Goal: Information Seeking & Learning: Learn about a topic

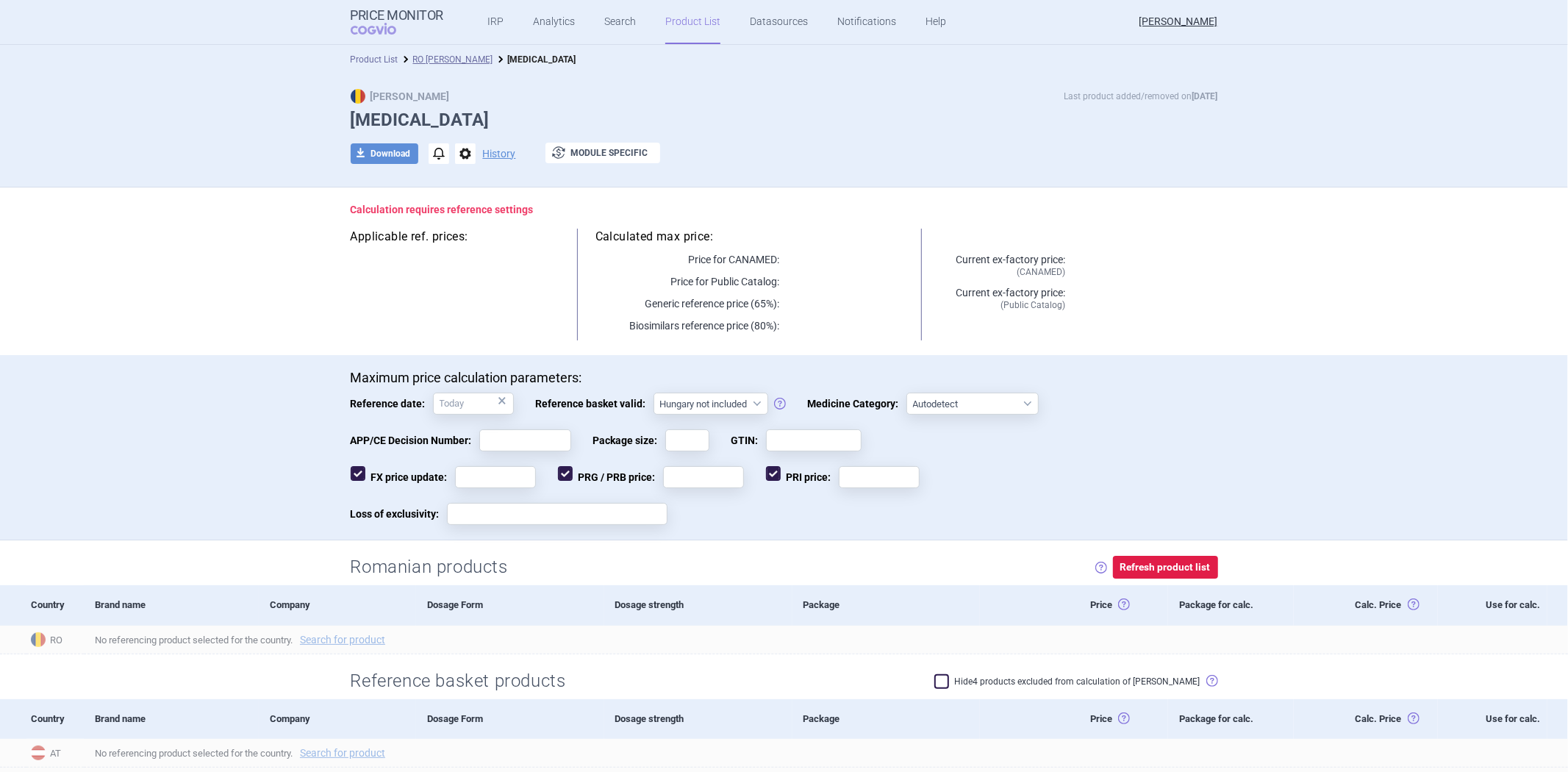
click at [383, 62] on link "Product List" at bounding box center [374, 59] width 48 height 11
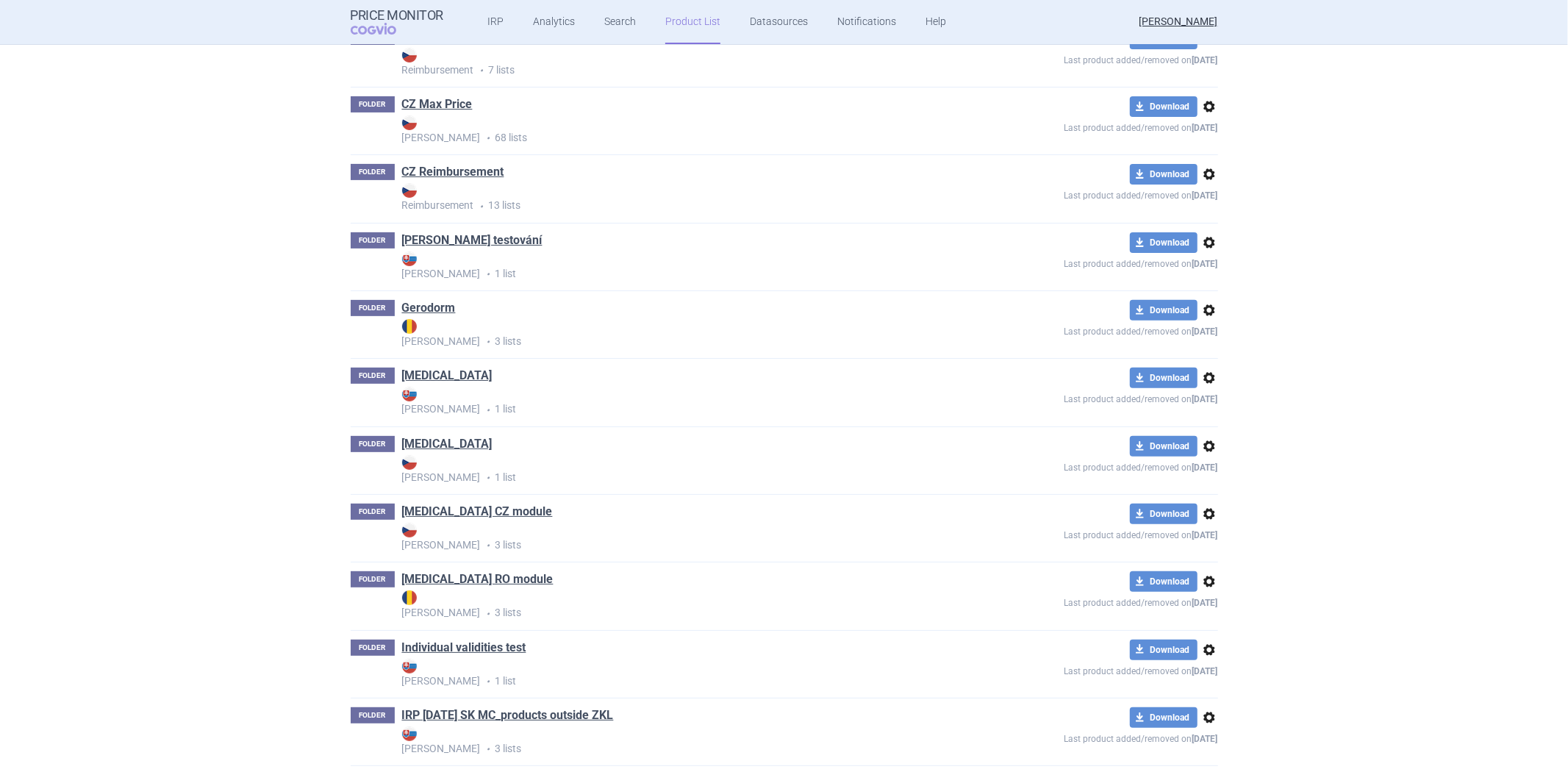
scroll to position [378, 0]
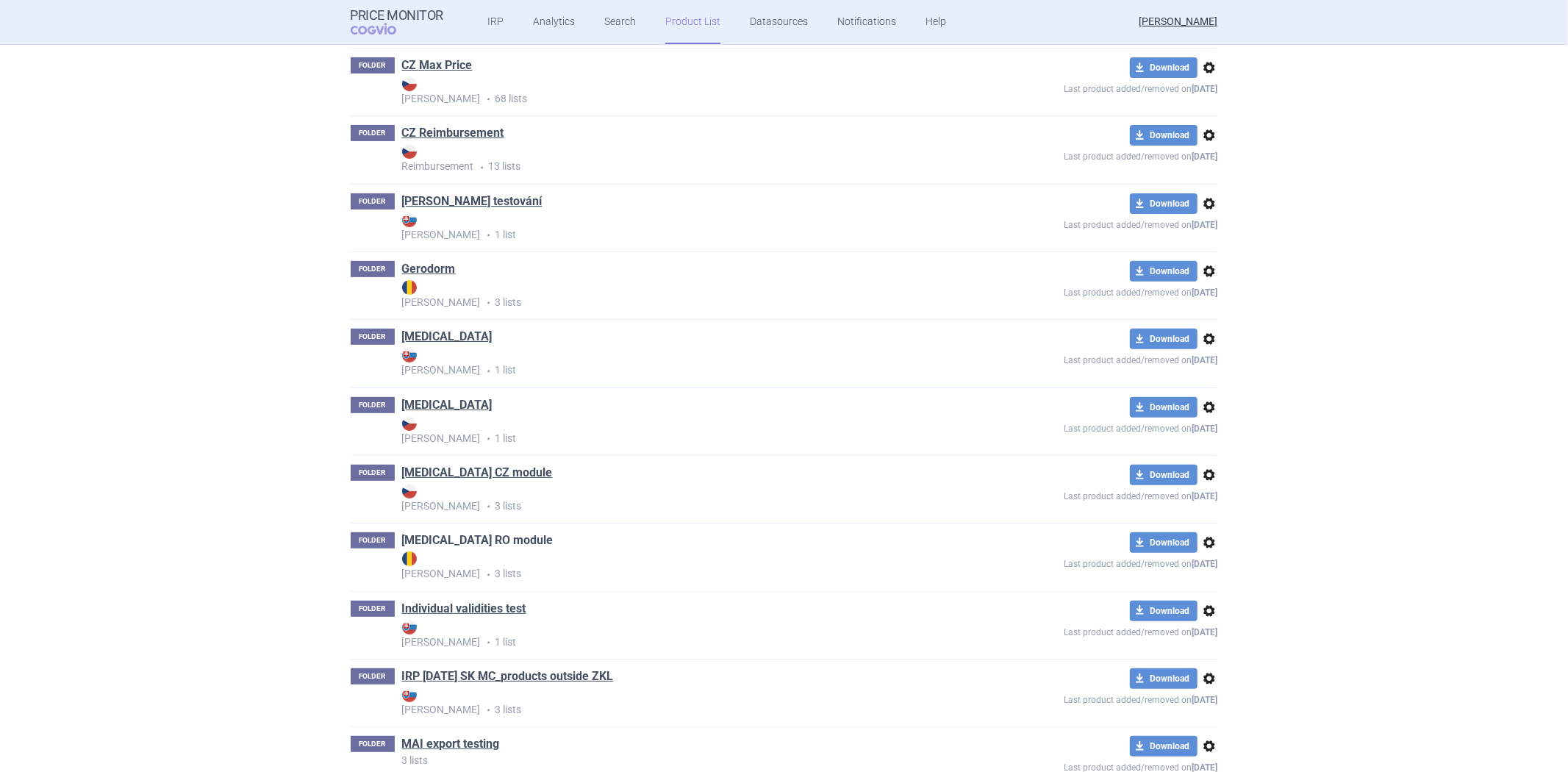
click at [470, 545] on link "[MEDICAL_DATA] RO module" at bounding box center [478, 540] width 152 height 16
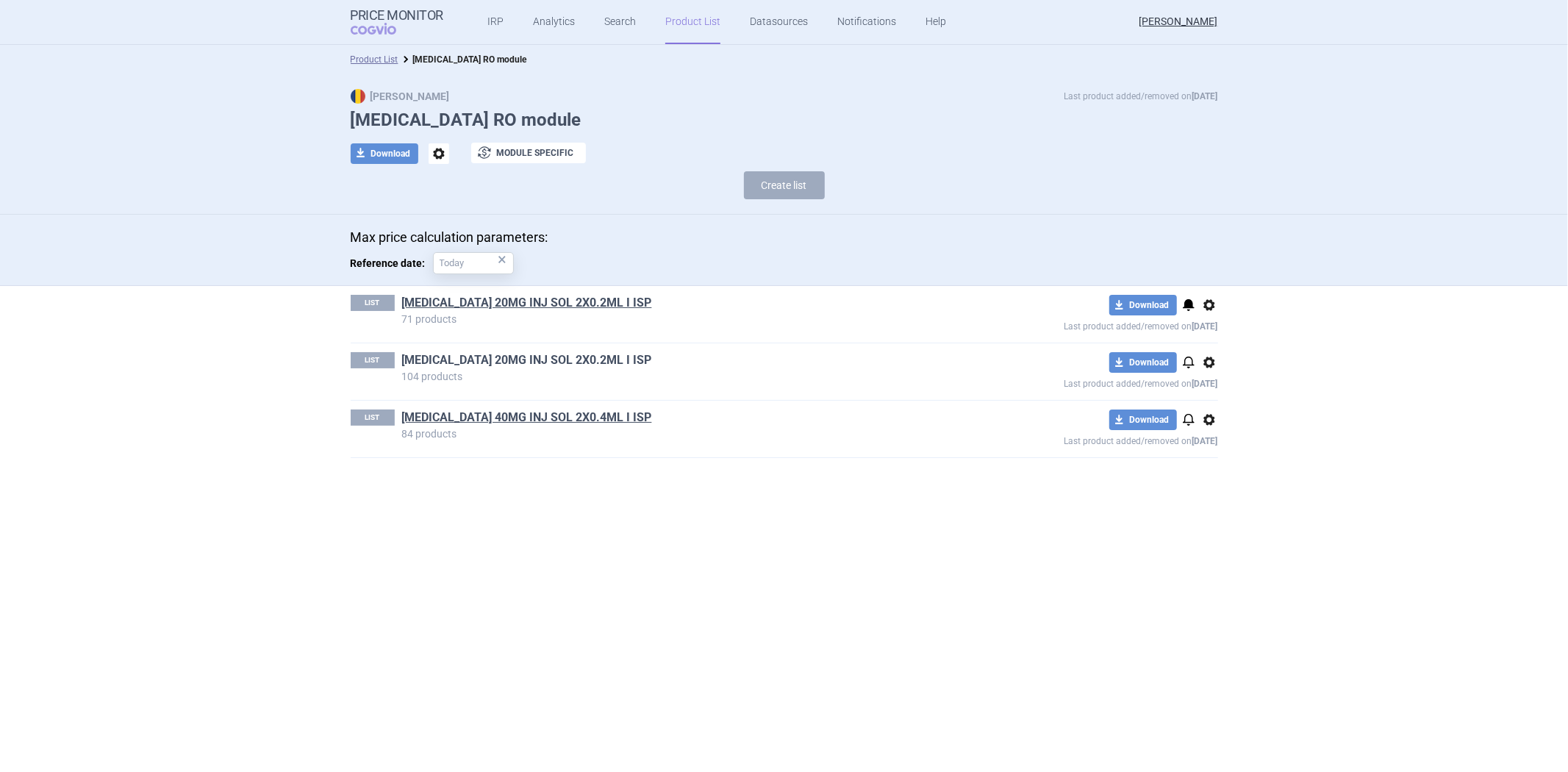
click at [520, 367] on link "[MEDICAL_DATA] 20MG INJ SOL 2X0.2ML I ISP" at bounding box center [527, 360] width 250 height 16
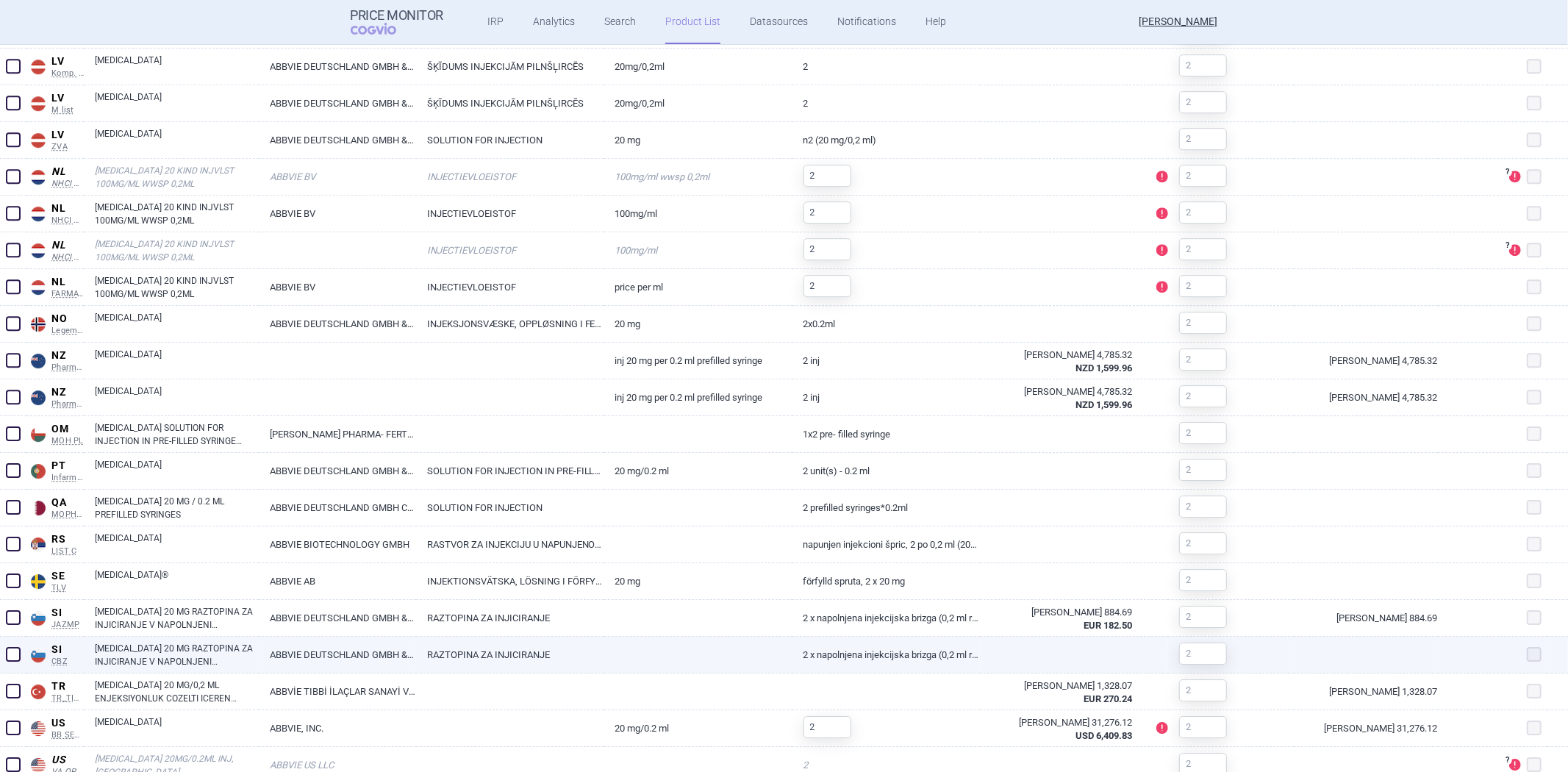
scroll to position [3912, 0]
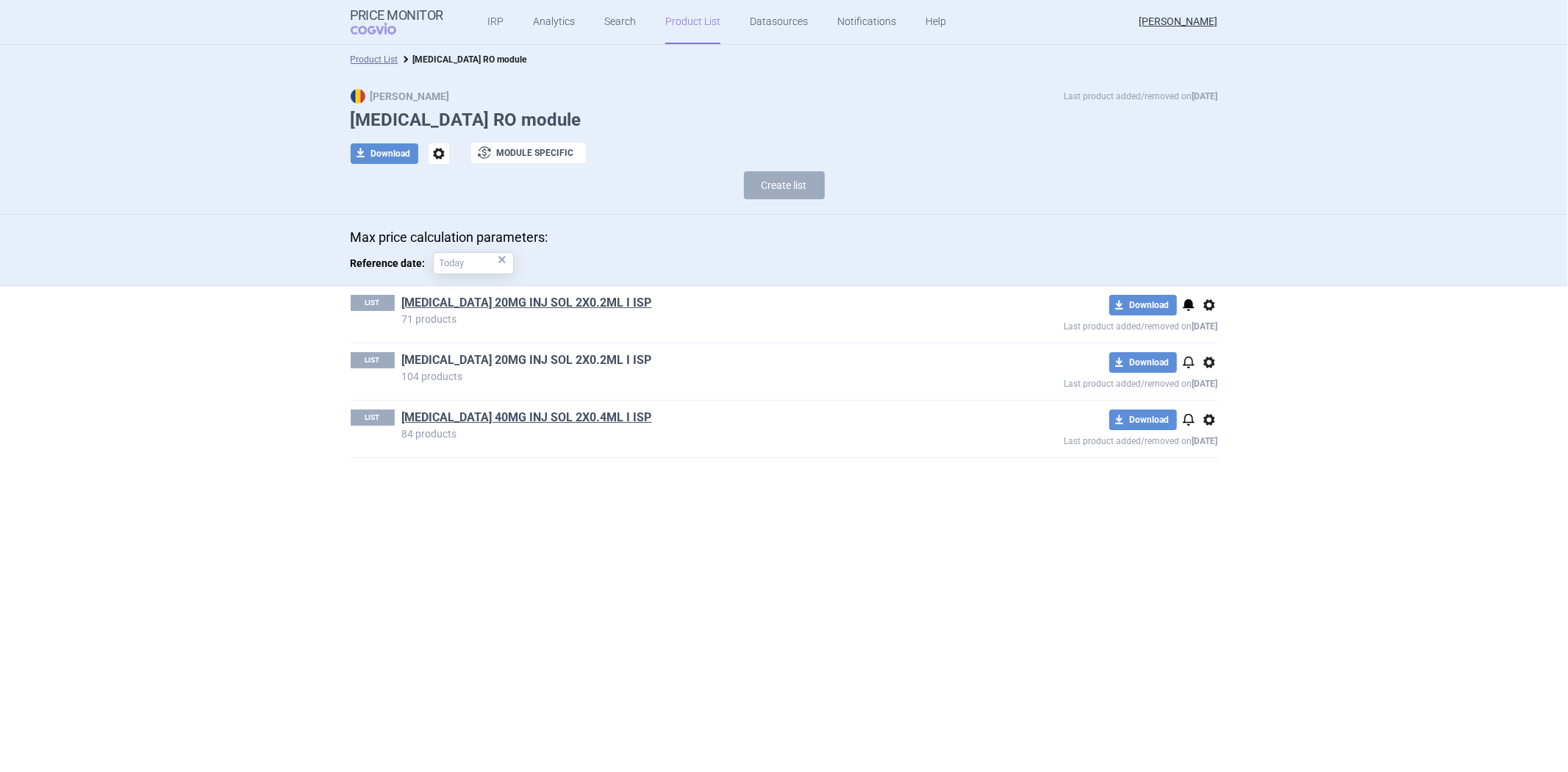
click at [527, 362] on link "[MEDICAL_DATA] 20MG INJ SOL 2X0.2ML I ISP" at bounding box center [527, 360] width 250 height 16
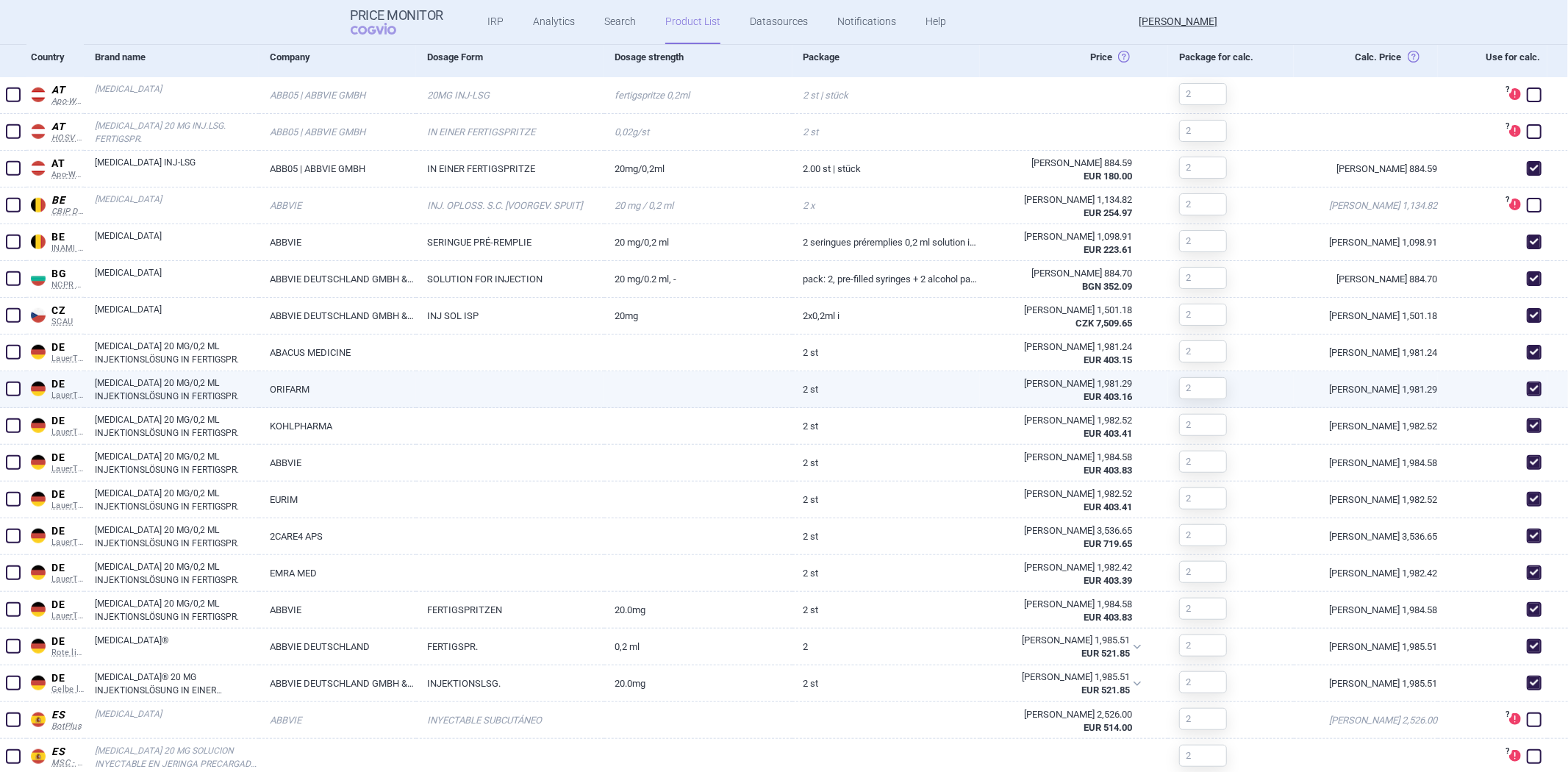
scroll to position [1306, 0]
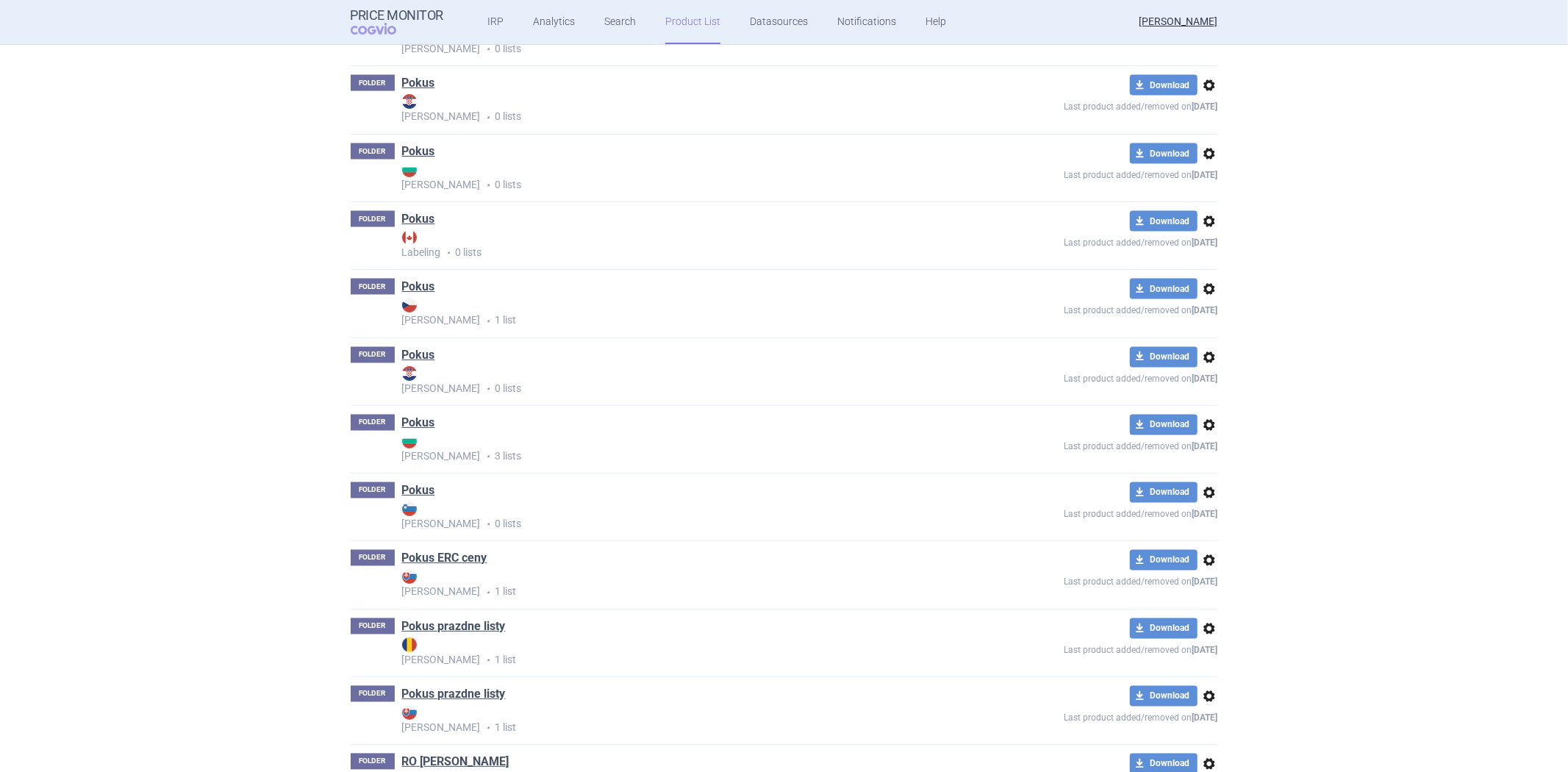
scroll to position [2421, 0]
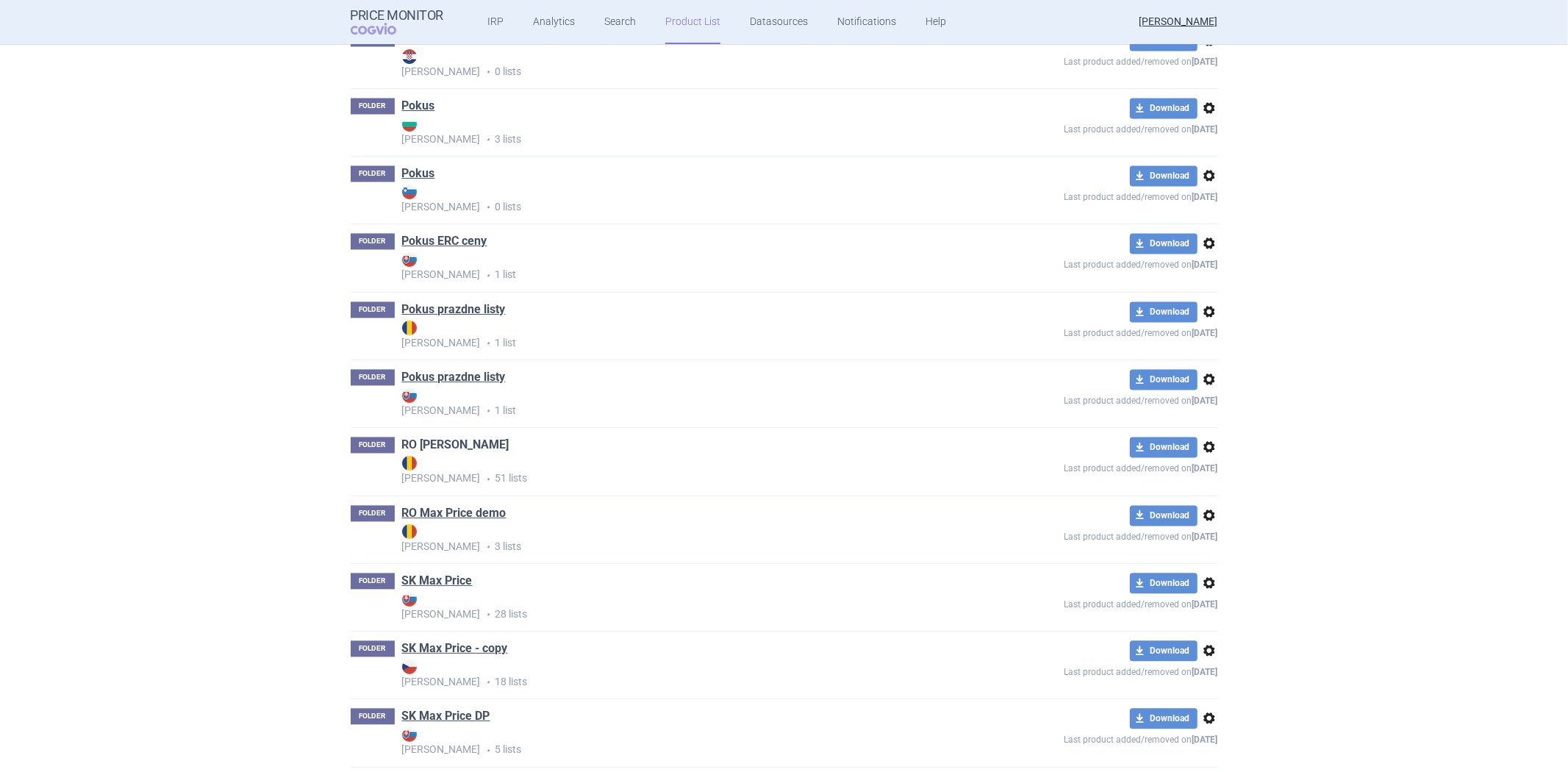
click at [460, 452] on link "RO [PERSON_NAME]" at bounding box center [456, 445] width 107 height 16
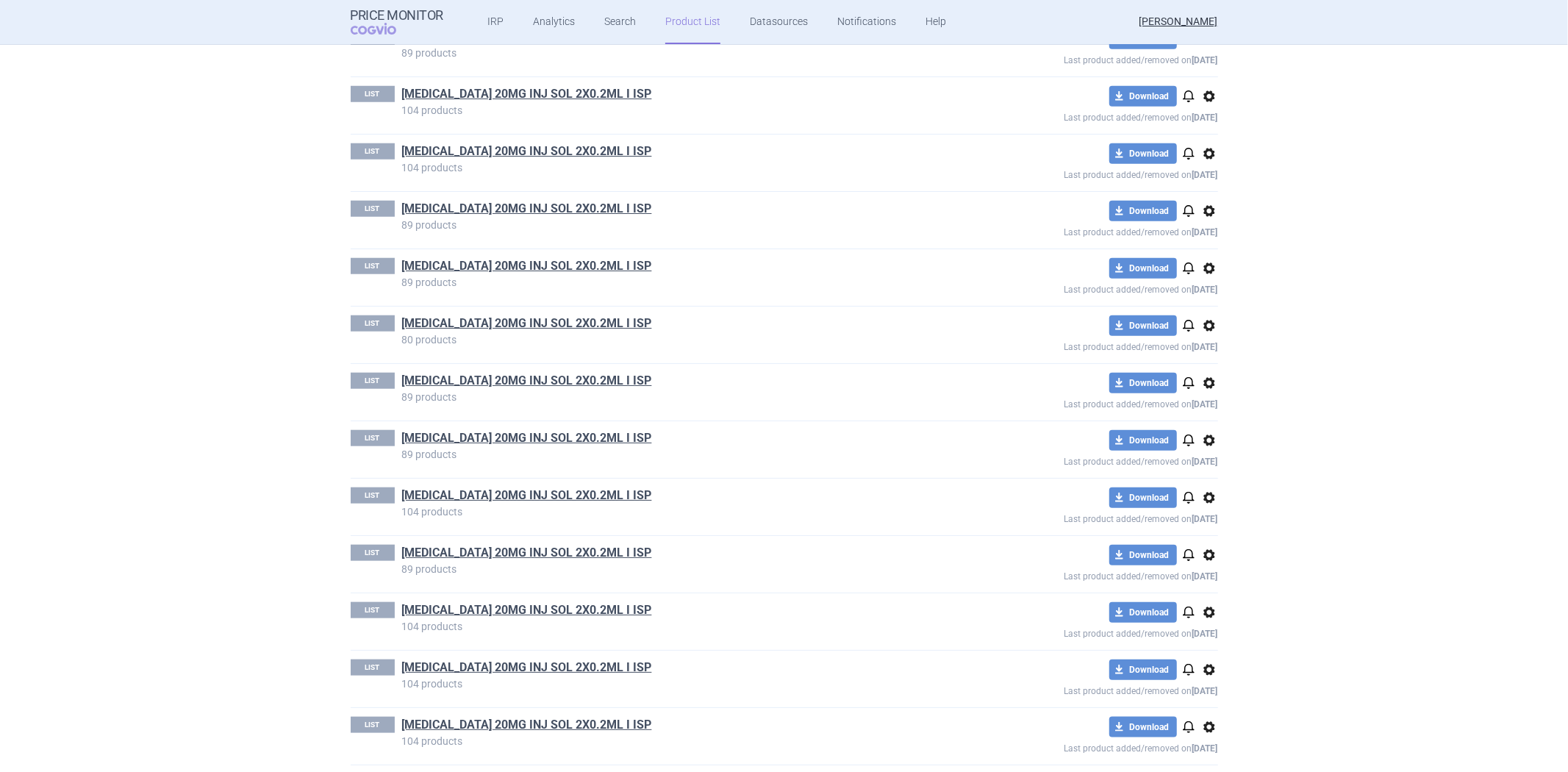
scroll to position [1306, 0]
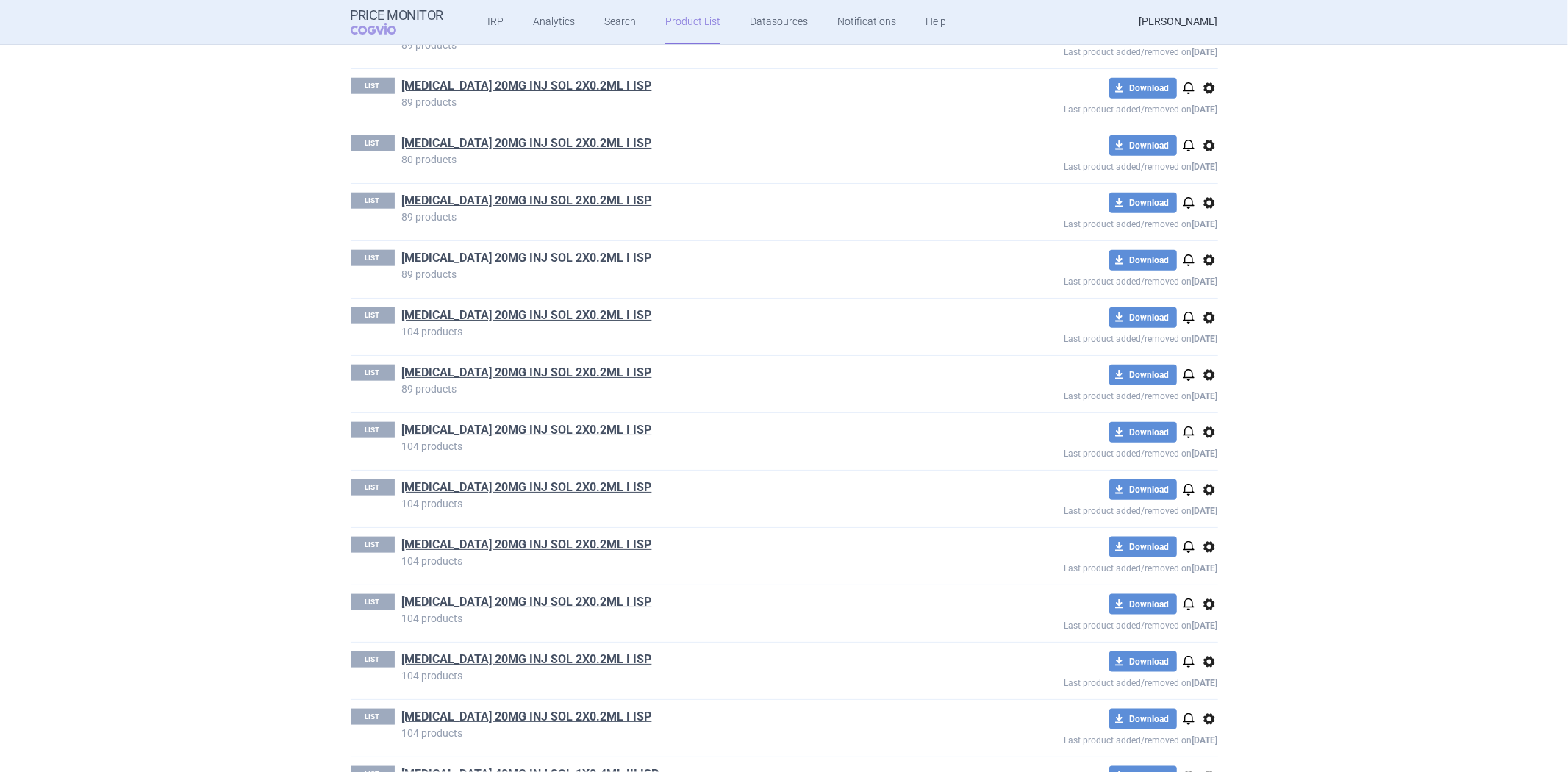
click at [484, 254] on link "[MEDICAL_DATA] 20MG INJ SOL 2X0.2ML I ISP" at bounding box center [527, 258] width 250 height 16
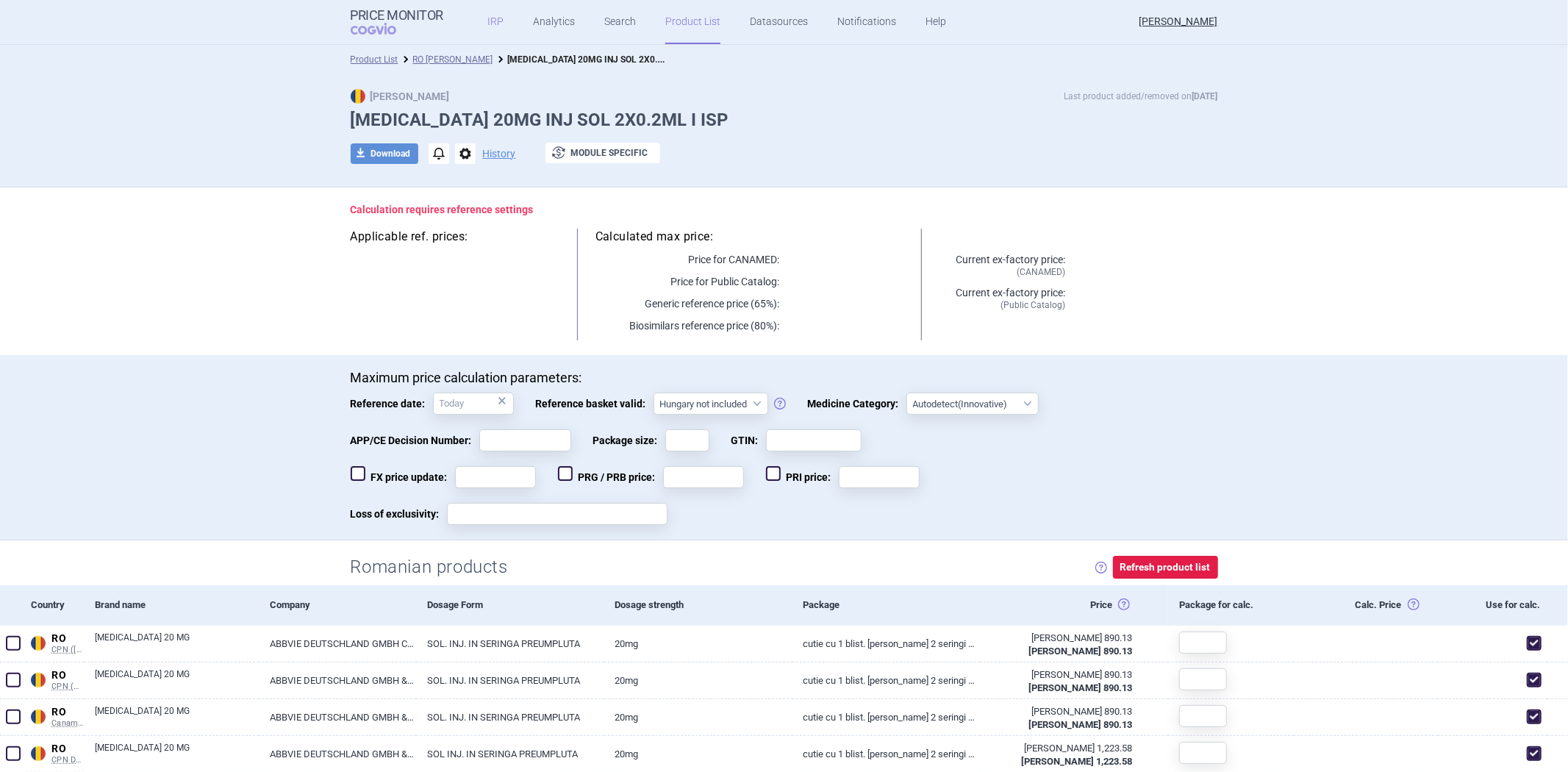
click at [492, 25] on link "IRP" at bounding box center [495, 22] width 16 height 44
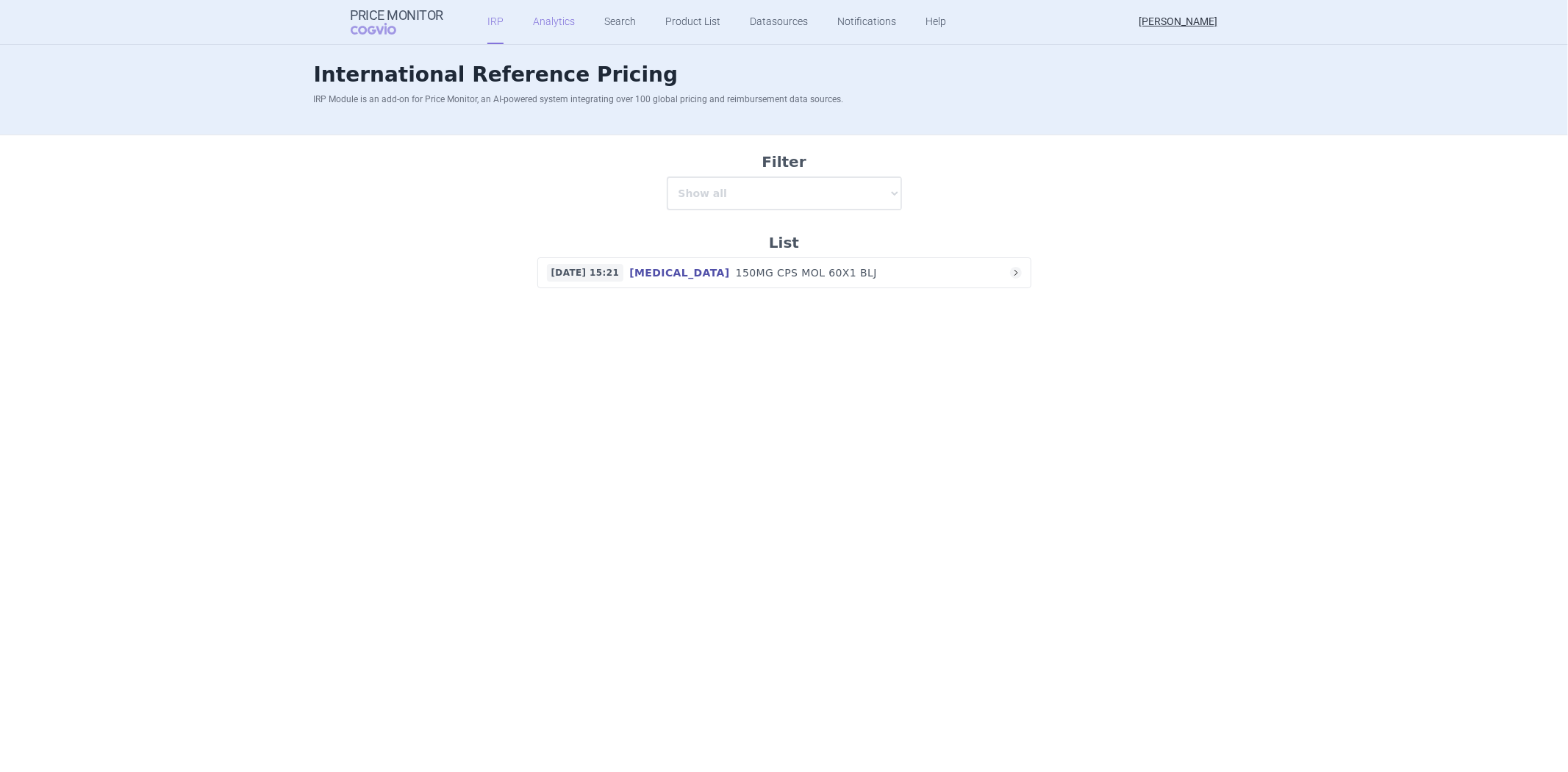
click at [552, 34] on link "Analytics" at bounding box center [554, 22] width 42 height 44
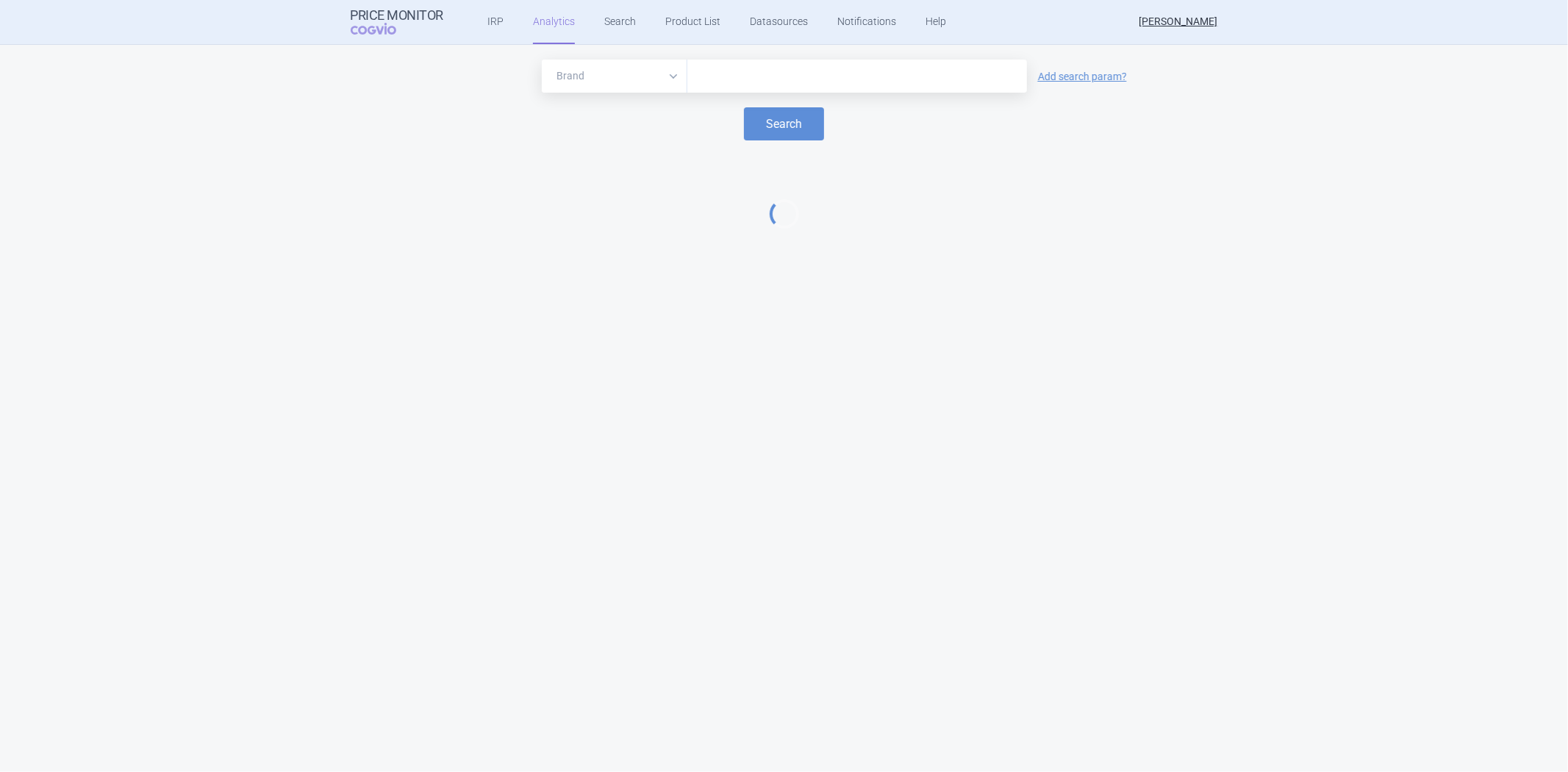
click at [738, 72] on input "text" at bounding box center [857, 77] width 325 height 19
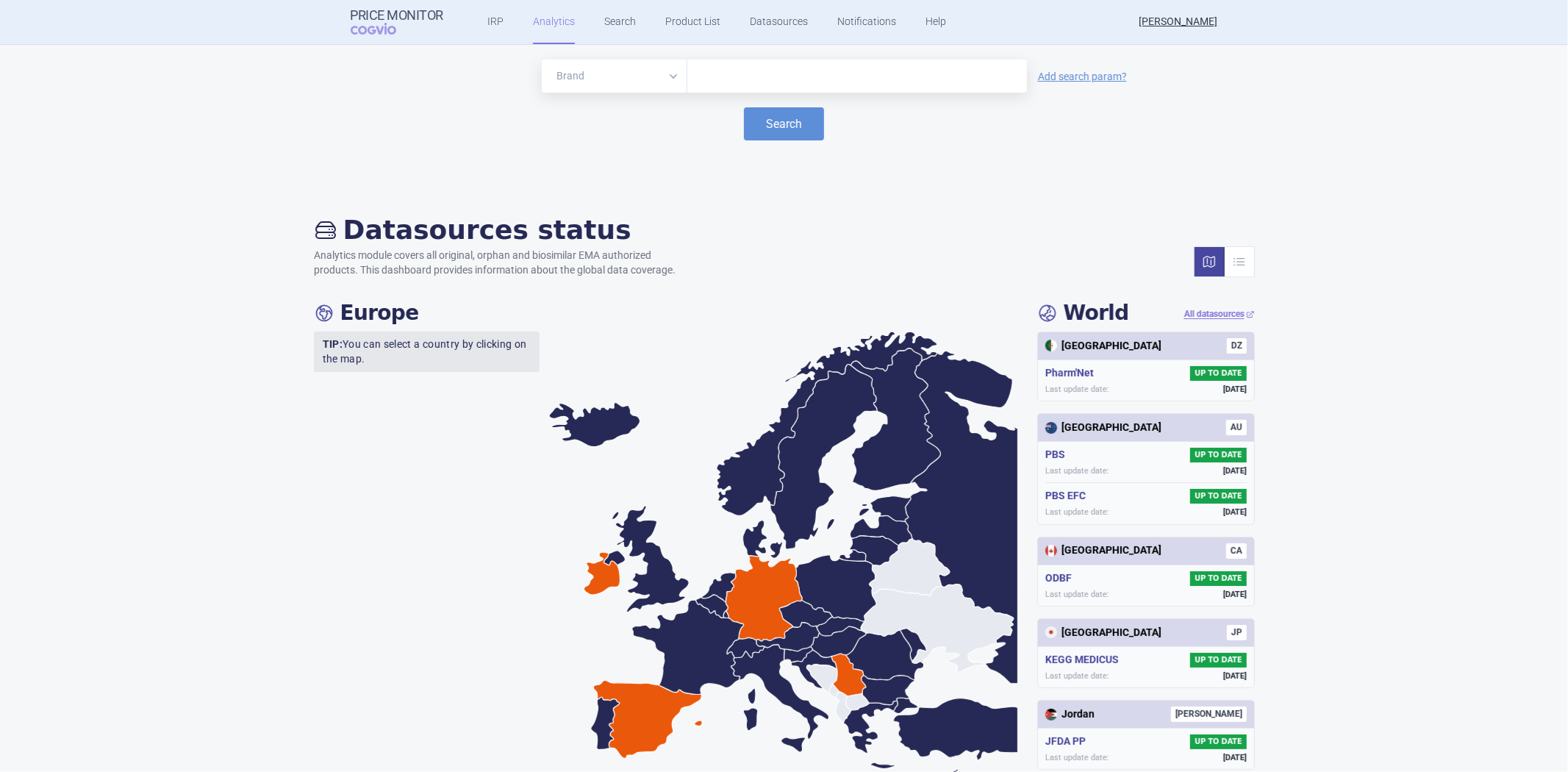
click at [743, 82] on input "text" at bounding box center [857, 77] width 325 height 19
type input "[MEDICAL_DATA]"
click at [752, 122] on button "Search" at bounding box center [784, 123] width 80 height 33
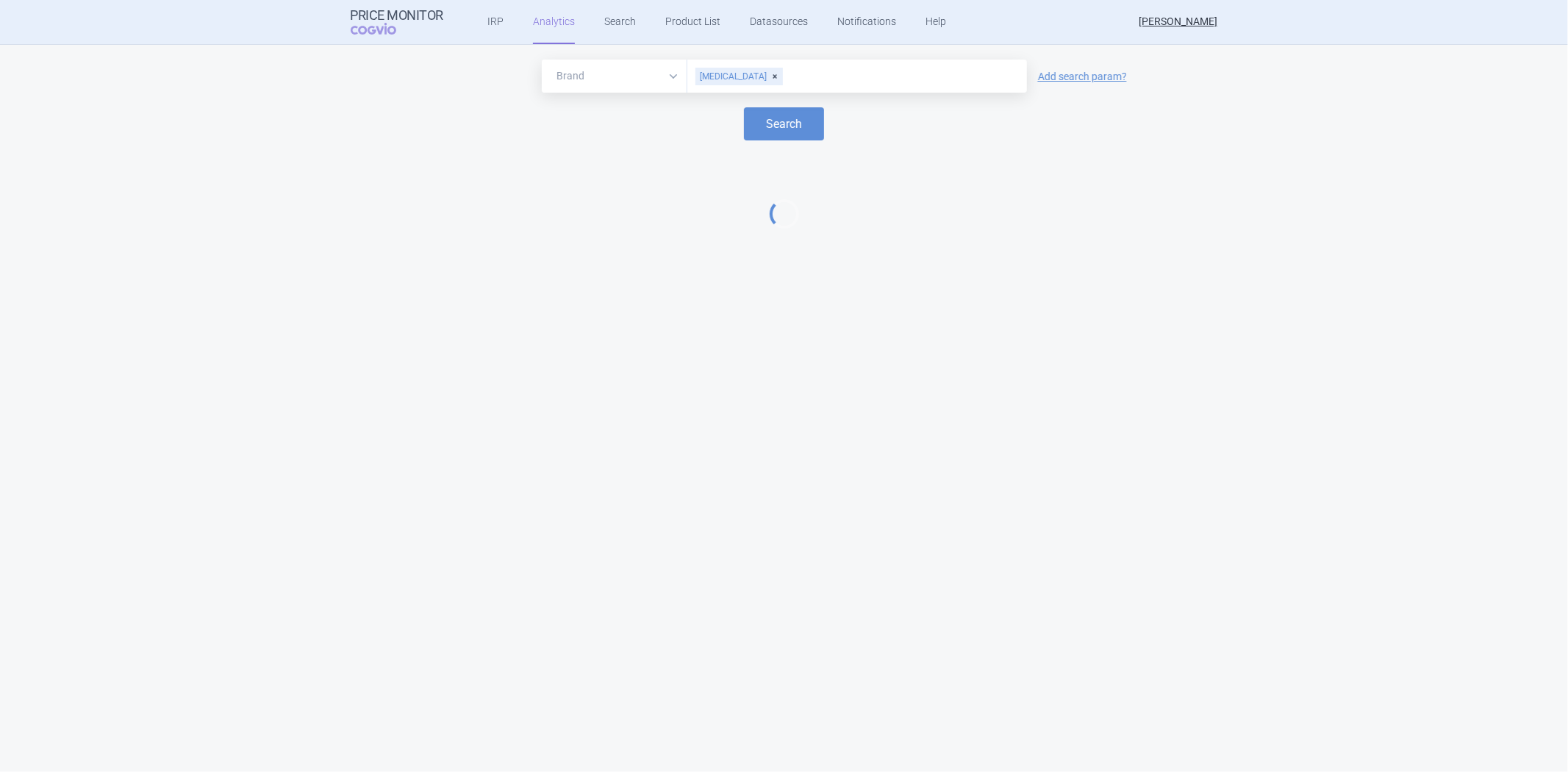
select select "EUR"
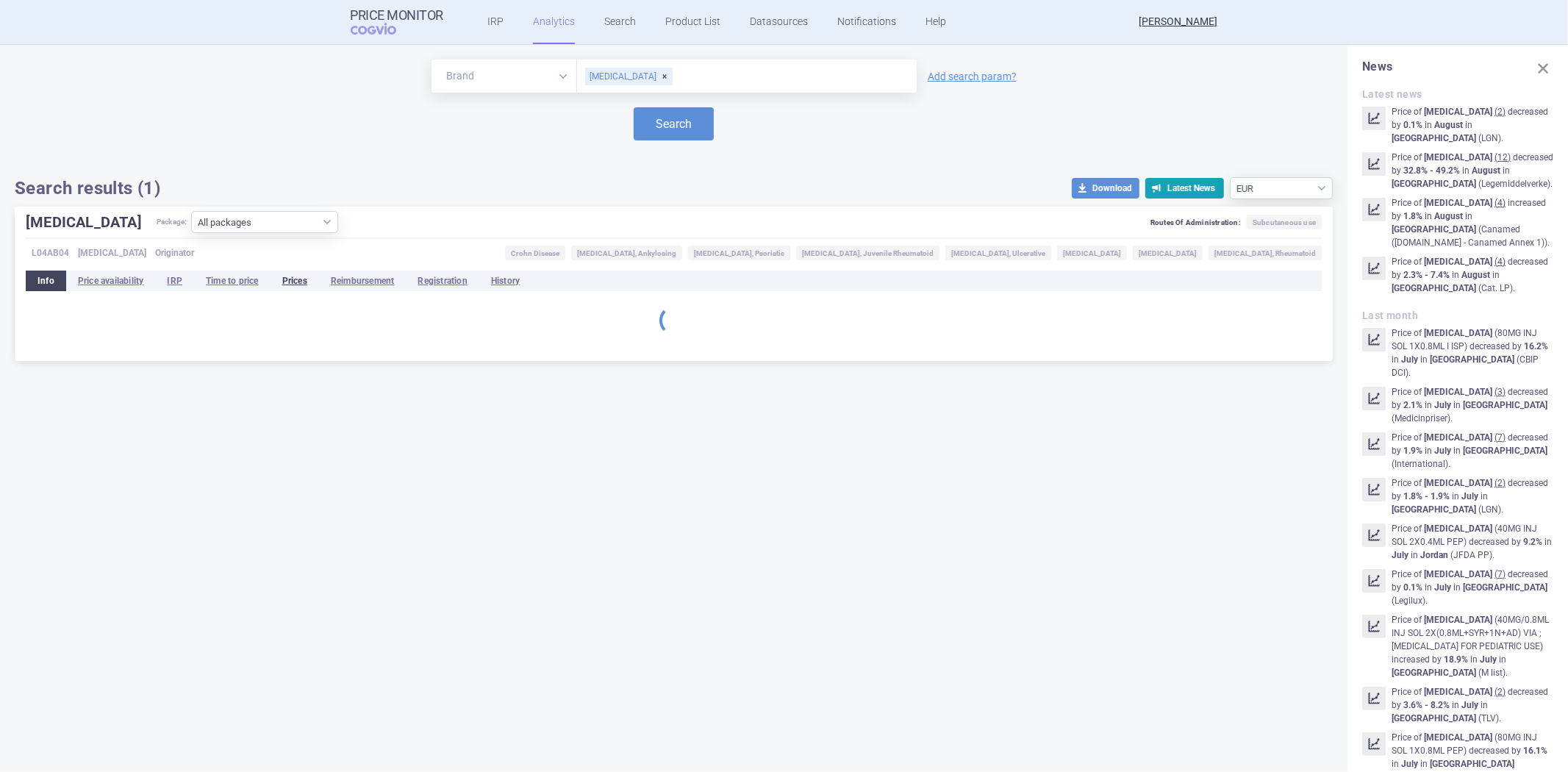
click at [295, 290] on li "Prices" at bounding box center [295, 281] width 49 height 20
